Goal: Task Accomplishment & Management: Complete application form

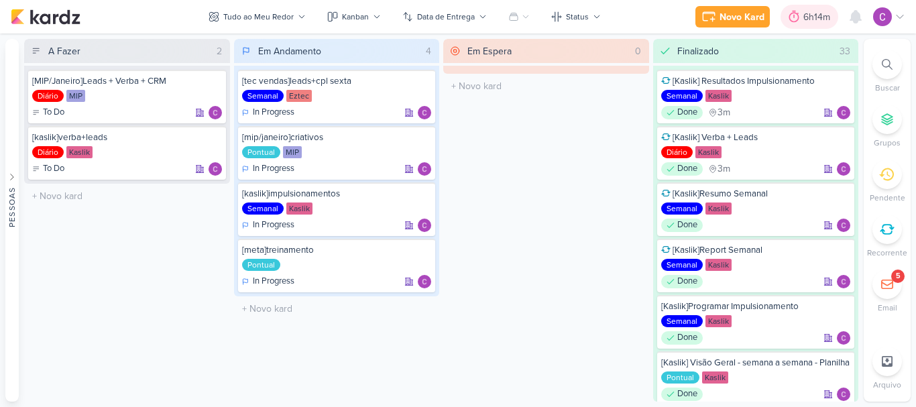
click at [806, 19] on div "6h14m" at bounding box center [818, 17] width 31 height 14
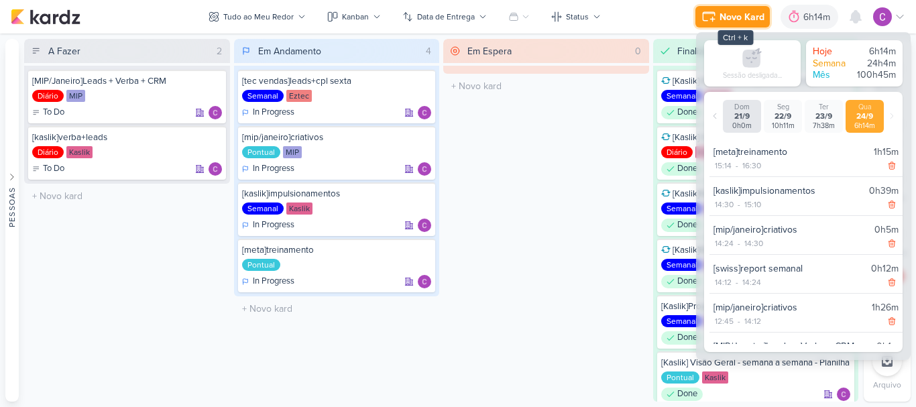
click at [735, 14] on div "Novo Kard" at bounding box center [741, 17] width 45 height 14
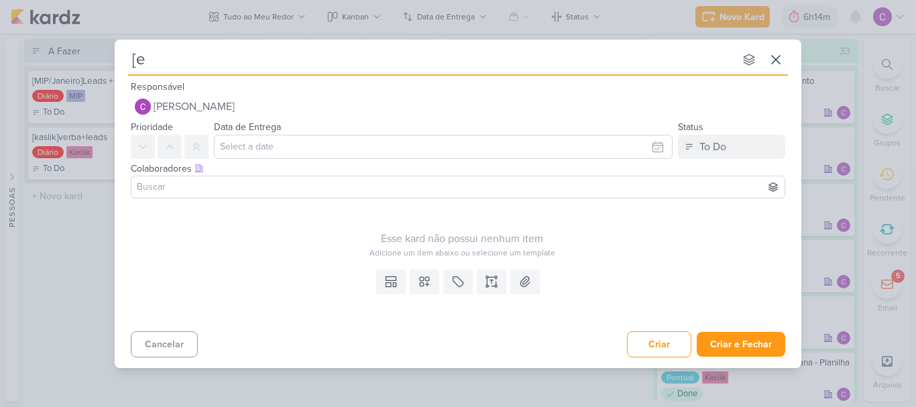
type input "[ez"
type input "["
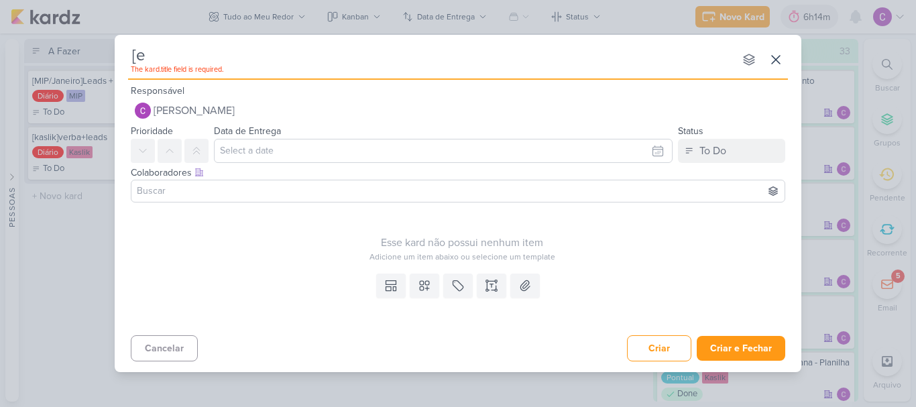
type input "[ez"
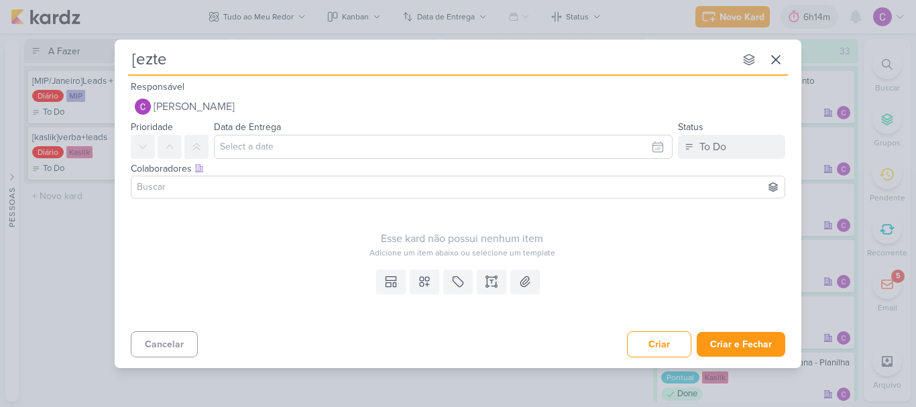
type input "[eztec"
type input "[eztec]i"
type input "[eztec]impul"
type input "[eztec]impulsioa"
type input "[eztec]impulsio"
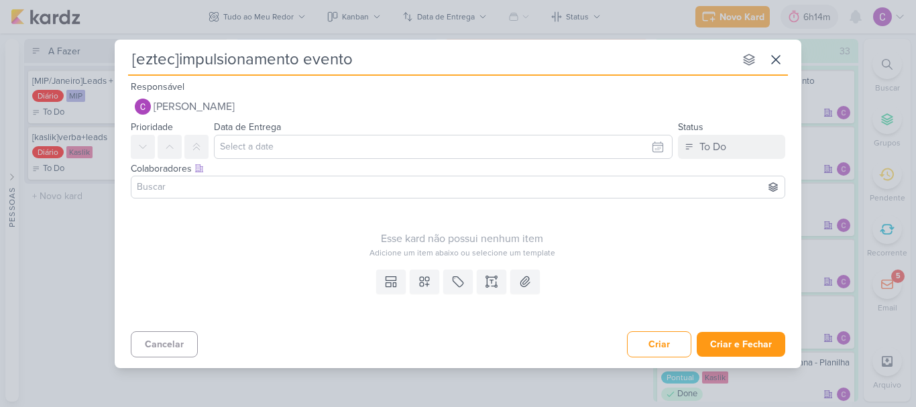
type input "[eztec]impulsionamento eventos"
click at [722, 139] on div "To Do" at bounding box center [712, 147] width 27 height 16
click at [691, 219] on div "In Progress" at bounding box center [713, 221] width 48 height 14
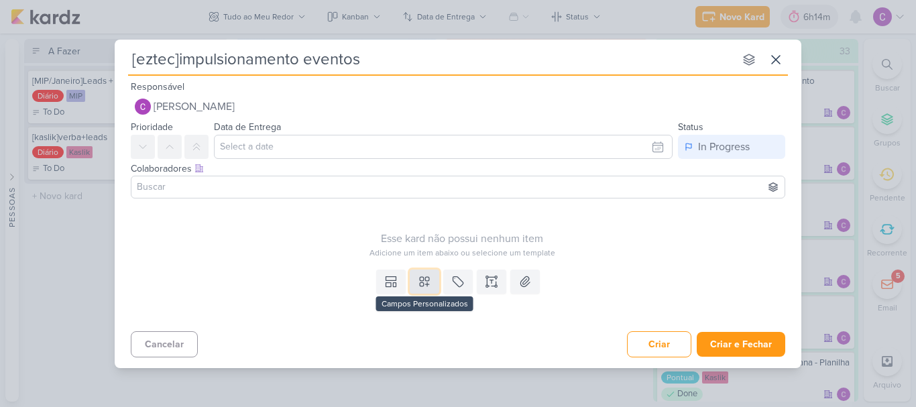
click at [421, 286] on icon at bounding box center [424, 281] width 9 height 9
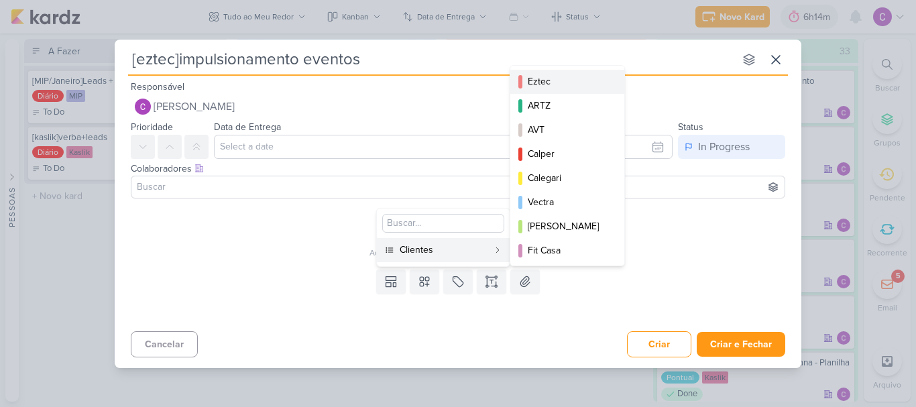
click at [562, 75] on div "Eztec" at bounding box center [567, 81] width 80 height 14
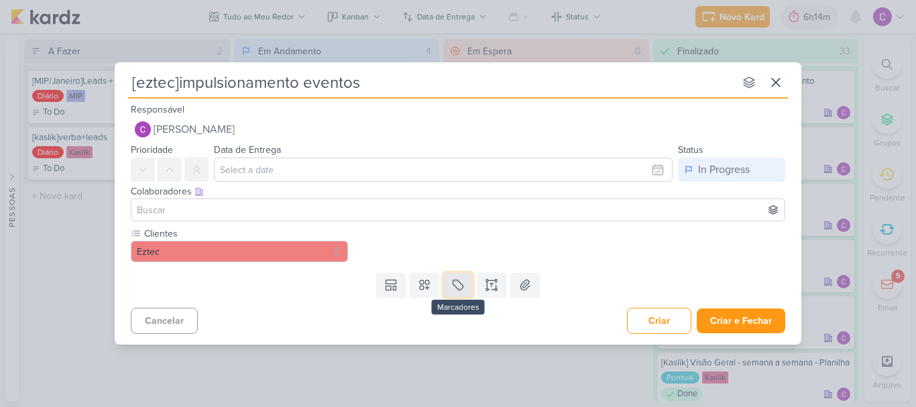
click at [462, 286] on icon at bounding box center [457, 284] width 13 height 13
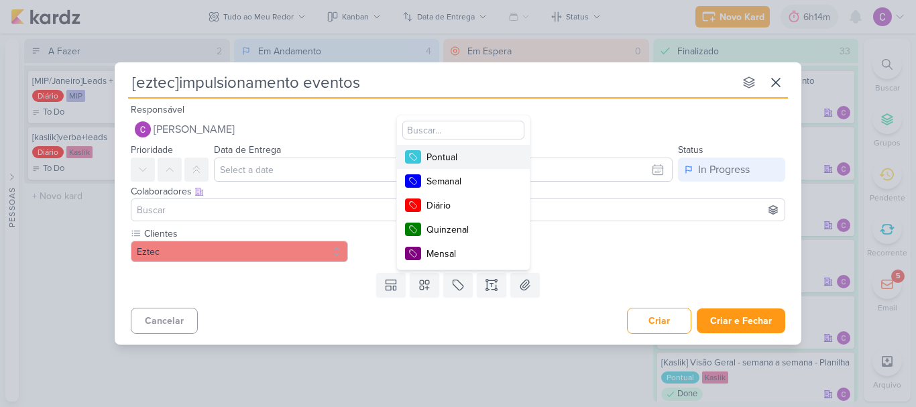
click at [482, 152] on div "Pontual" at bounding box center [469, 157] width 87 height 14
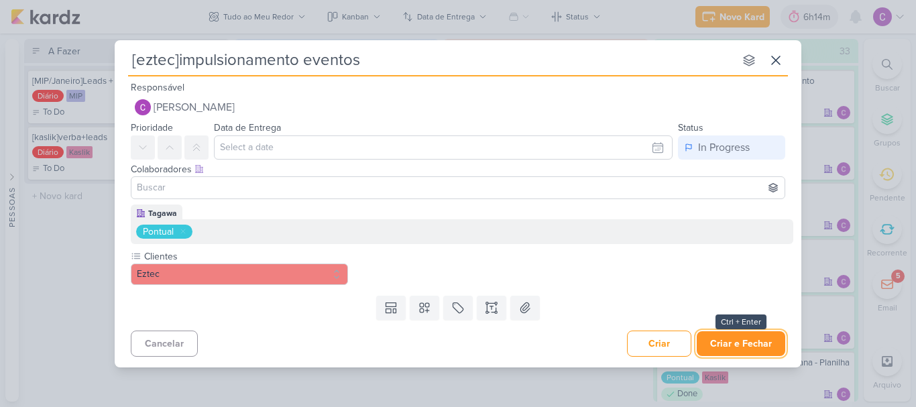
click at [753, 342] on button "Criar e Fechar" at bounding box center [740, 343] width 88 height 25
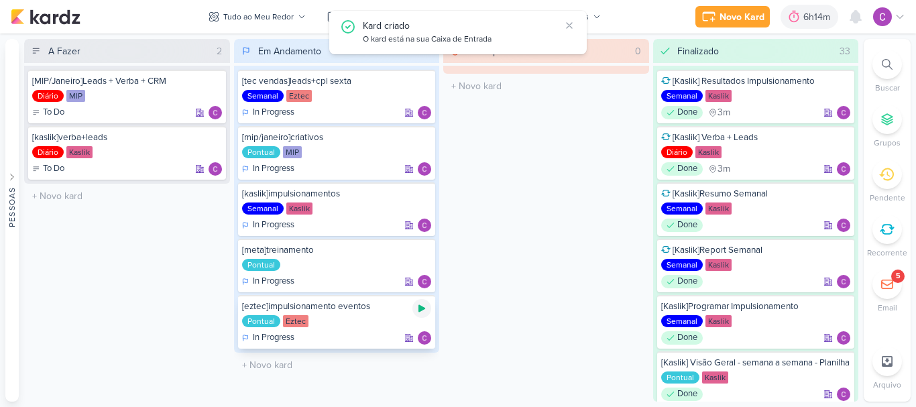
click at [422, 307] on icon at bounding box center [421, 308] width 7 height 7
click at [786, 21] on div "6h14m" at bounding box center [799, 17] width 31 height 14
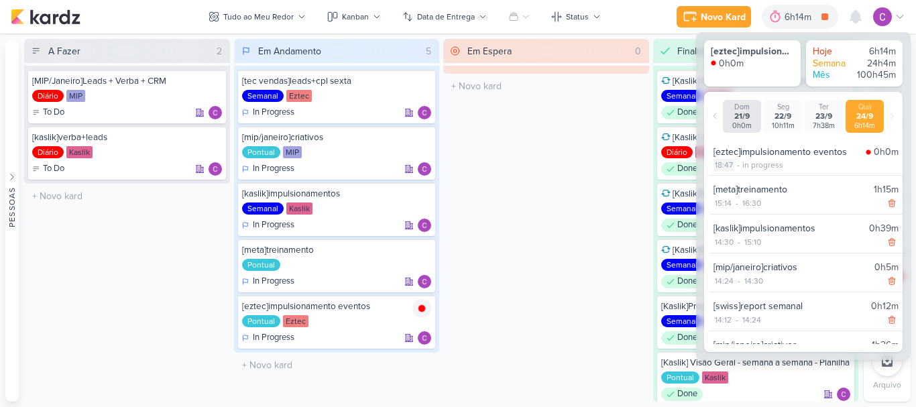
click at [720, 164] on div "18:47" at bounding box center [723, 165] width 21 height 12
select select "18"
click at [749, 182] on select "00 01 02 03 04 05 06 07 08 09 10 11 12 13 14 15 16 17 18 19 20 21 22 23 24 25 2…" at bounding box center [746, 182] width 19 height 16
select select "34"
click at [737, 174] on select "00 01 02 03 04 05 06 07 08 09 10 11 12 13 14 15 16 17 18 19 20 21 22 23 24 25 2…" at bounding box center [746, 182] width 19 height 16
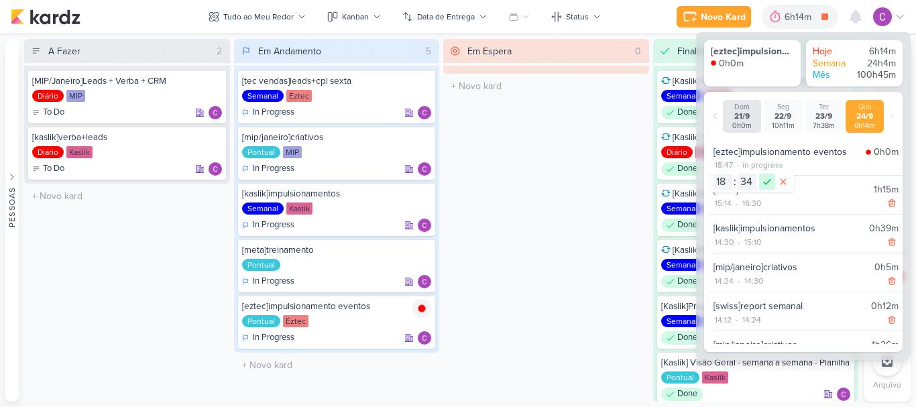
click at [769, 180] on icon at bounding box center [767, 182] width 16 height 16
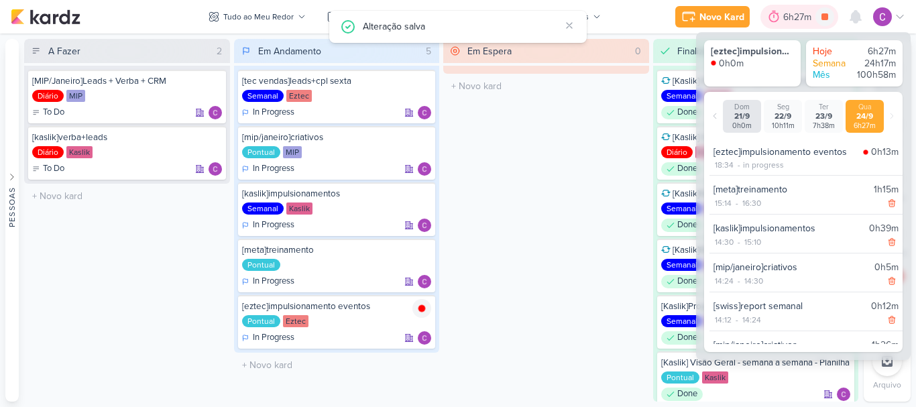
click at [792, 20] on div "6h27m" at bounding box center [799, 17] width 32 height 14
